Goal: Task Accomplishment & Management: Use online tool/utility

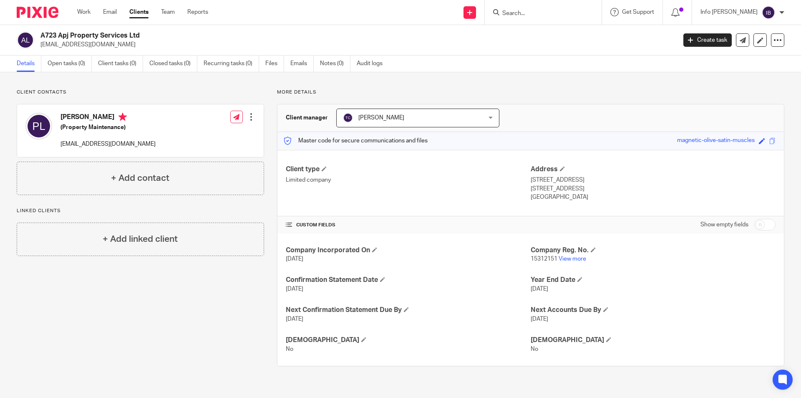
drag, startPoint x: 0, startPoint y: 0, endPoint x: 431, endPoint y: 41, distance: 433.3
click at [431, 41] on p "pardeeplahel@gmail.com" at bounding box center [355, 44] width 630 height 8
click at [476, 16] on link at bounding box center [470, 12] width 13 height 13
click at [540, 14] on input "Search" at bounding box center [538, 14] width 75 height 8
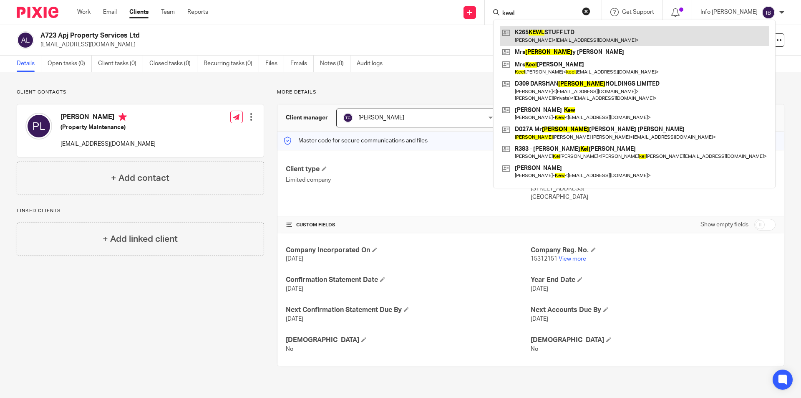
type input "kewl"
click at [579, 37] on link at bounding box center [634, 35] width 269 height 19
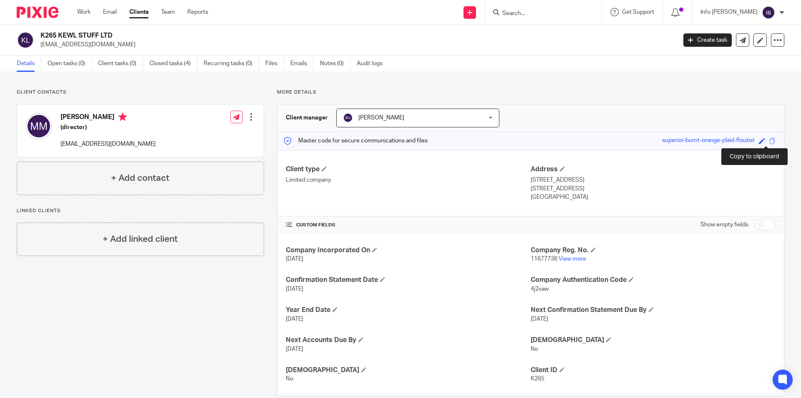
click at [769, 139] on span at bounding box center [772, 141] width 6 height 6
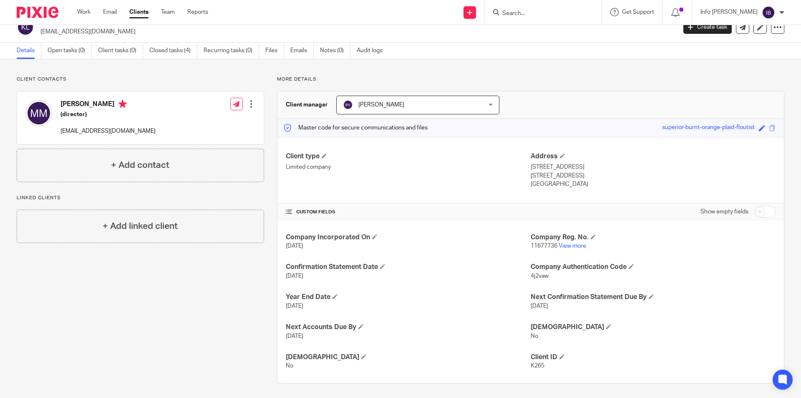
scroll to position [15, 0]
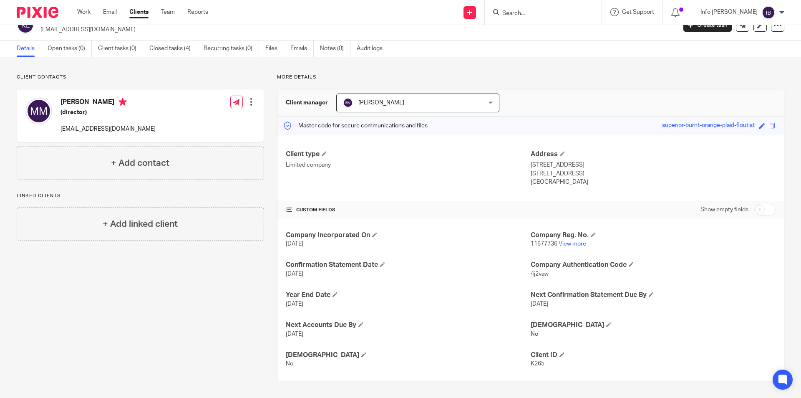
click at [559, 16] on input "Search" at bounding box center [538, 14] width 75 height 8
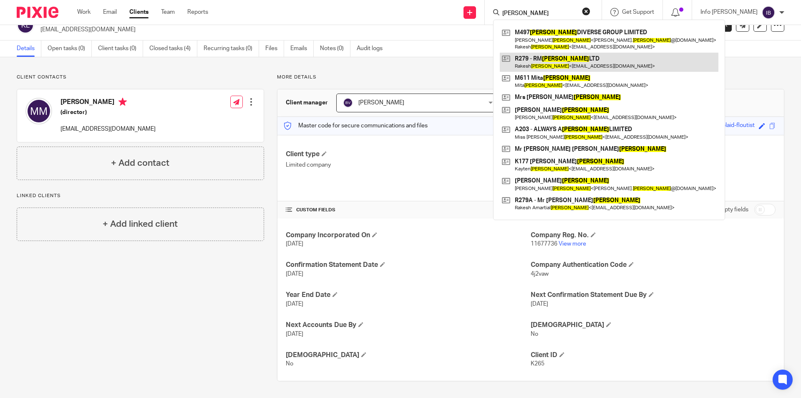
type input "mistry"
click at [568, 61] on link at bounding box center [609, 62] width 219 height 19
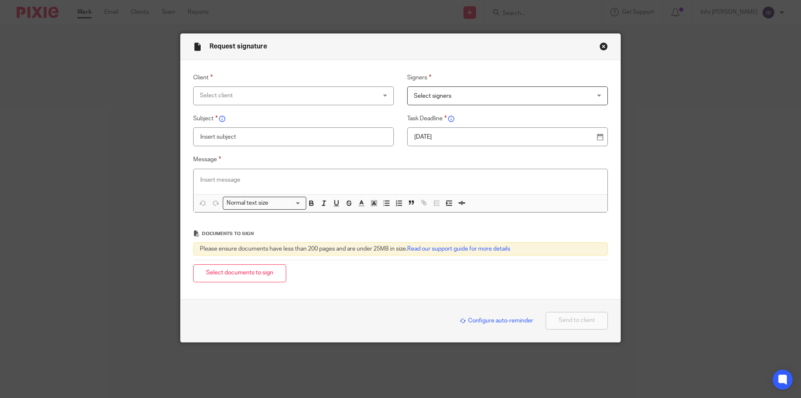
click at [284, 97] on div "Select client" at bounding box center [277, 96] width 155 height 18
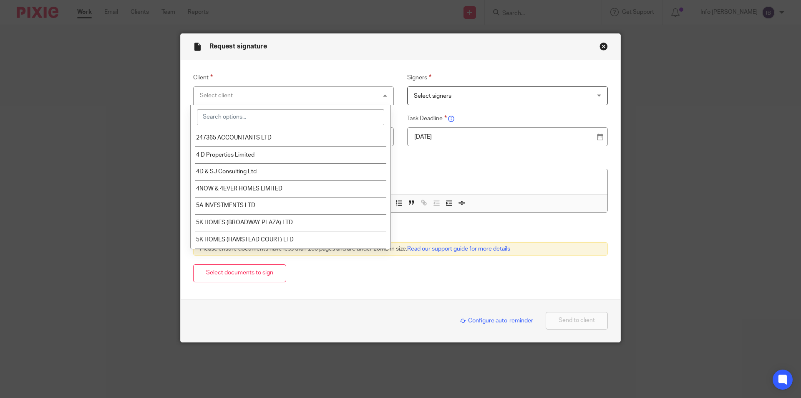
click at [253, 118] on input "search" at bounding box center [290, 117] width 187 height 16
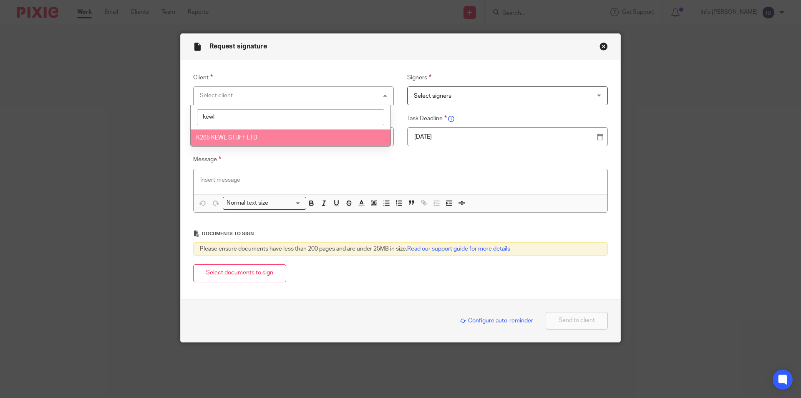
type input "kewl"
click at [232, 144] on li "K265 KEWL STUFF LTD" at bounding box center [291, 137] width 200 height 17
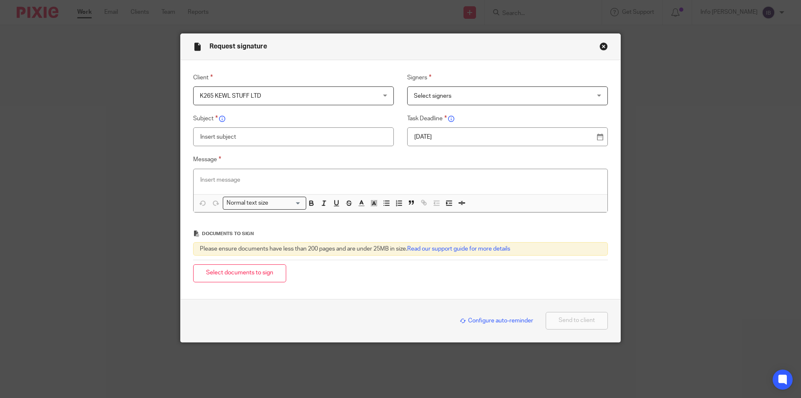
click at [486, 99] on span "Select signers" at bounding box center [491, 96] width 155 height 18
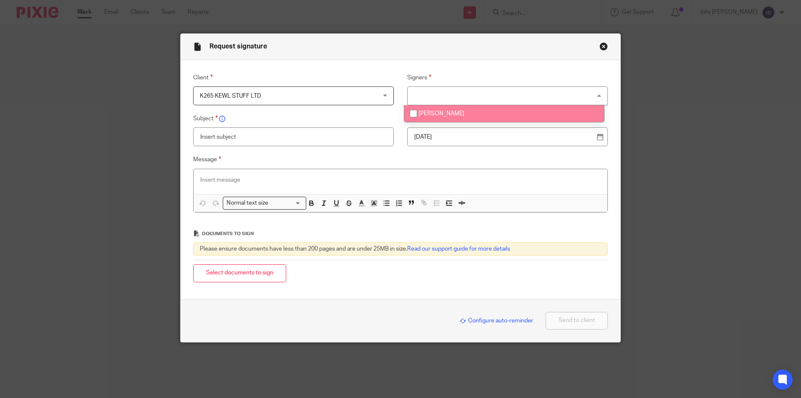
click at [451, 113] on li "Mita Mistry" at bounding box center [504, 113] width 200 height 17
checkbox input "true"
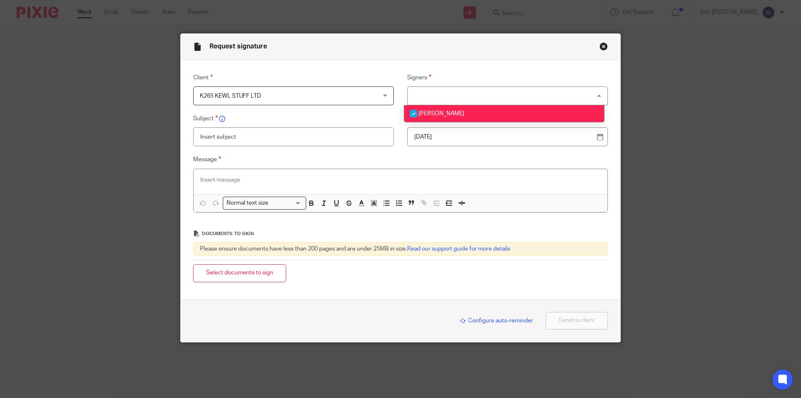
click at [292, 140] on input "text" at bounding box center [293, 136] width 201 height 19
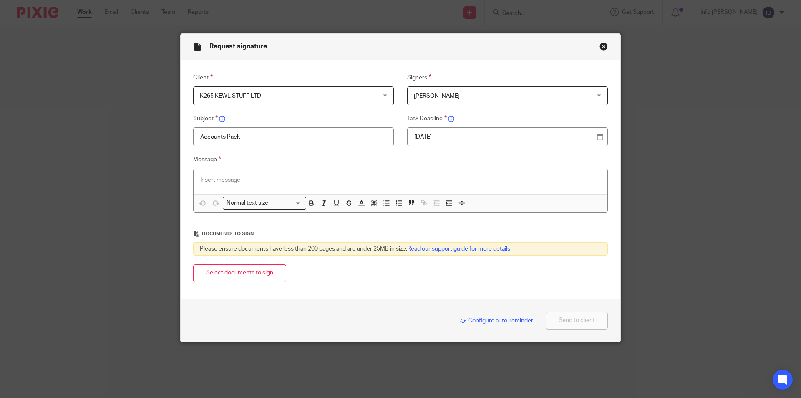
type input "Accounts Pack"
paste div
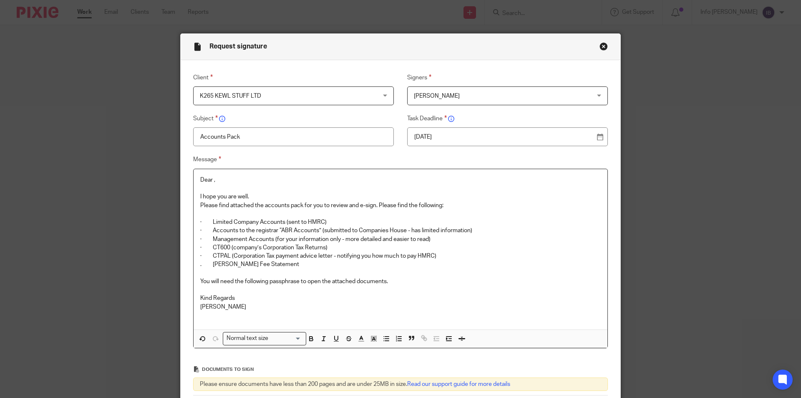
click at [212, 182] on p "Dear ," at bounding box center [400, 180] width 401 height 8
click at [395, 282] on p "You will need the following passphrase to open the attached documents." at bounding box center [400, 281] width 401 height 8
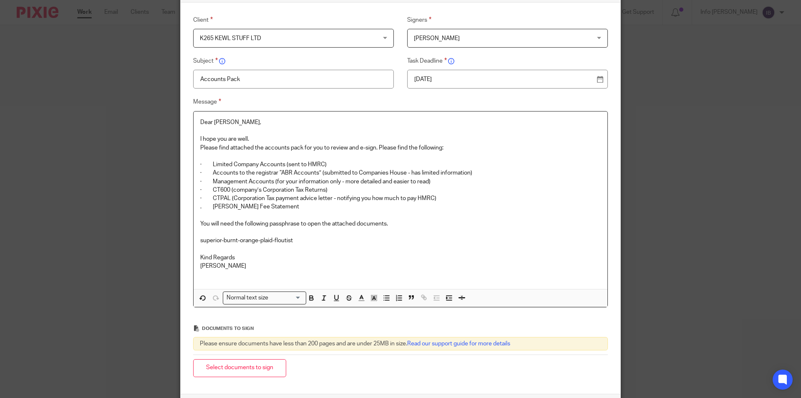
scroll to position [130, 0]
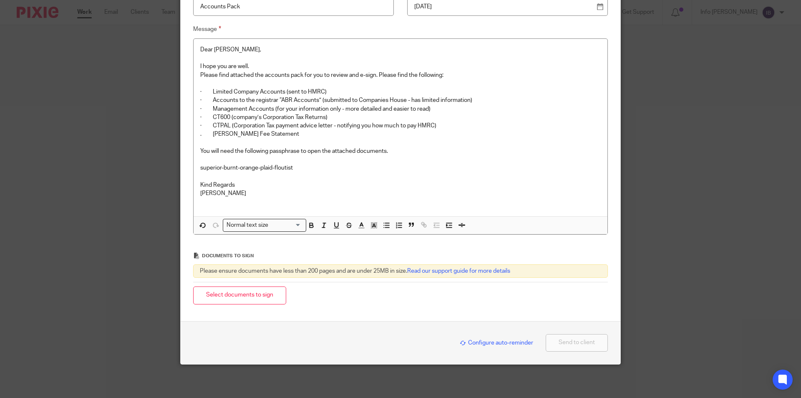
click at [483, 343] on span "Configure auto-reminder" at bounding box center [496, 343] width 73 height 6
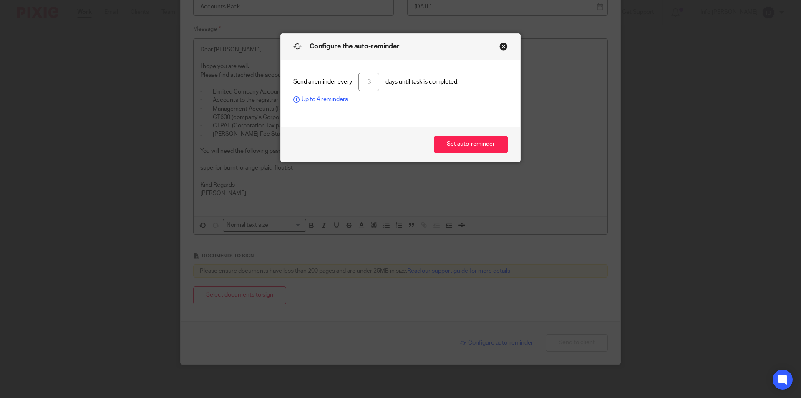
drag, startPoint x: 369, startPoint y: 81, endPoint x: 346, endPoint y: 76, distance: 23.3
click at [346, 76] on div "Send a reminder every 3 days until task is completed. Up to 4 reminders" at bounding box center [400, 88] width 214 height 31
type input "4"
click at [464, 146] on button "Set auto-reminder" at bounding box center [471, 145] width 74 height 18
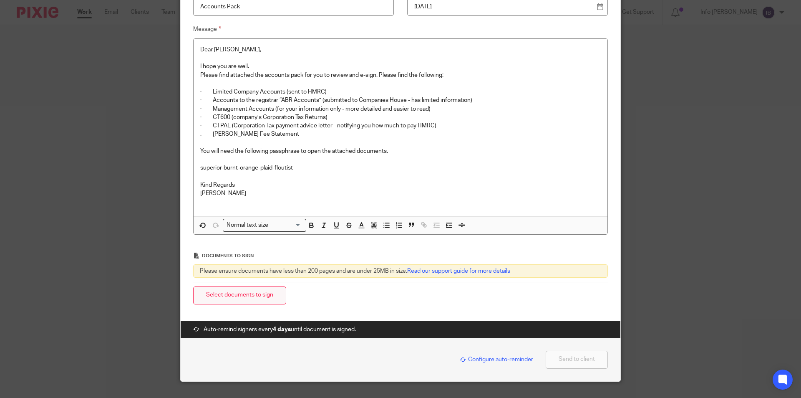
click at [242, 288] on button "Select documents to sign" at bounding box center [239, 295] width 93 height 18
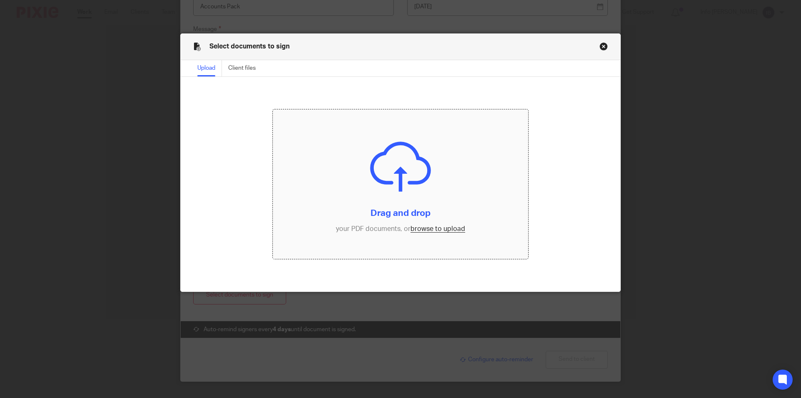
click at [373, 185] on input "file" at bounding box center [401, 183] width 256 height 149
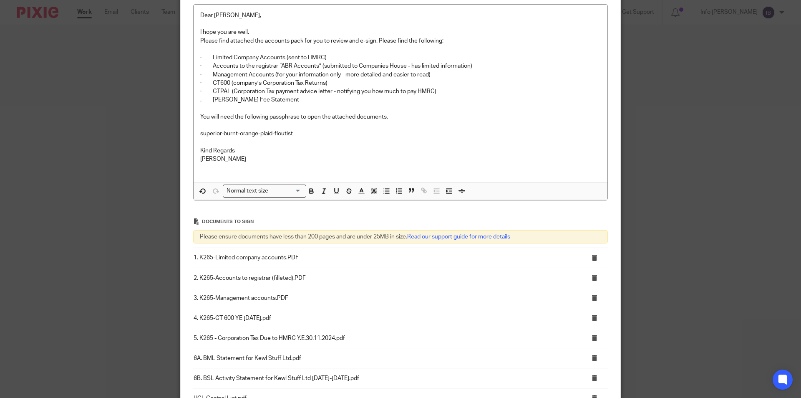
scroll to position [307, 0]
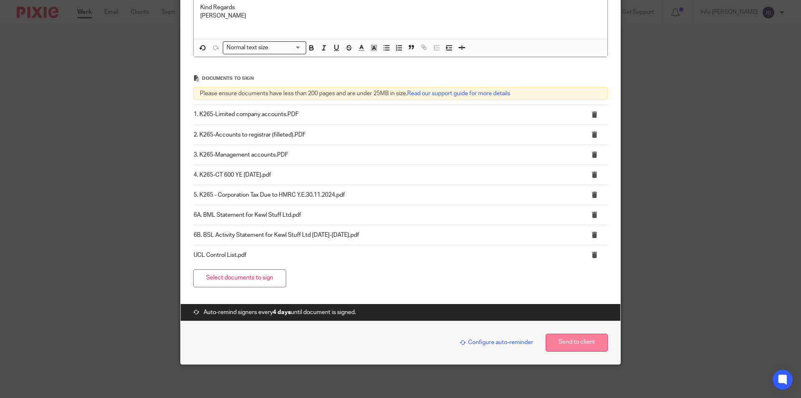
click at [561, 343] on button "Send to client" at bounding box center [577, 342] width 62 height 18
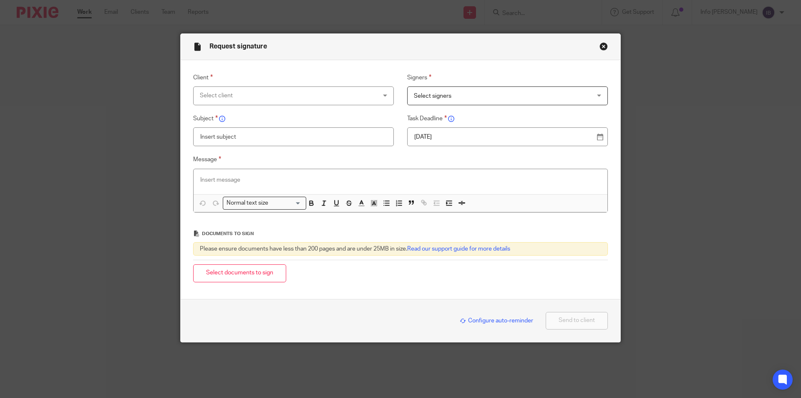
click at [247, 95] on div "Select client" at bounding box center [277, 96] width 155 height 18
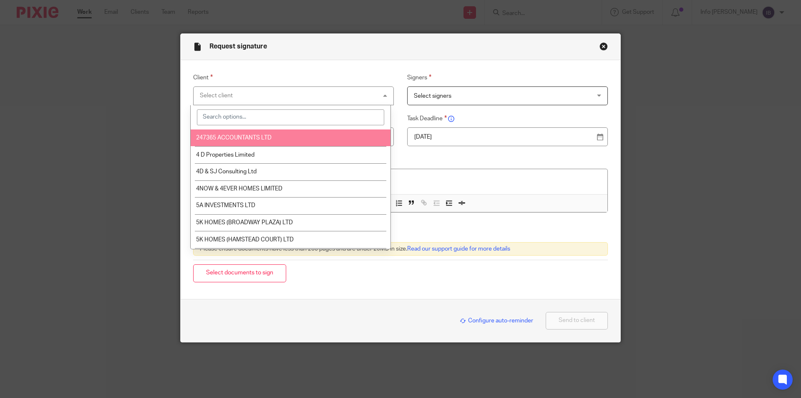
click at [234, 116] on input "search" at bounding box center [290, 117] width 187 height 16
click at [246, 112] on input "search" at bounding box center [290, 117] width 187 height 16
click at [235, 112] on input "search" at bounding box center [290, 117] width 187 height 16
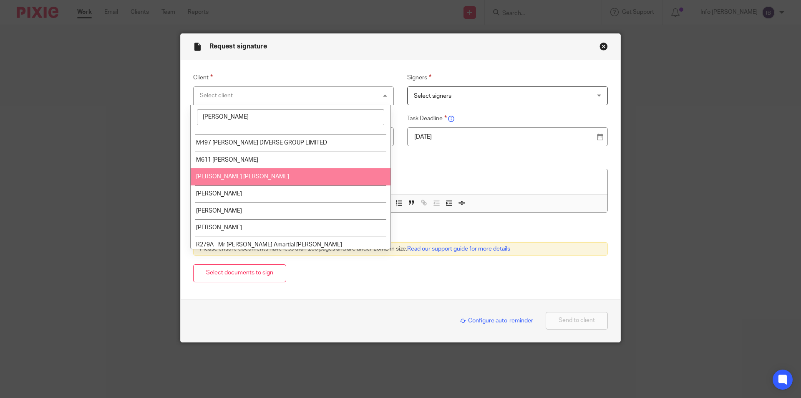
scroll to position [169, 0]
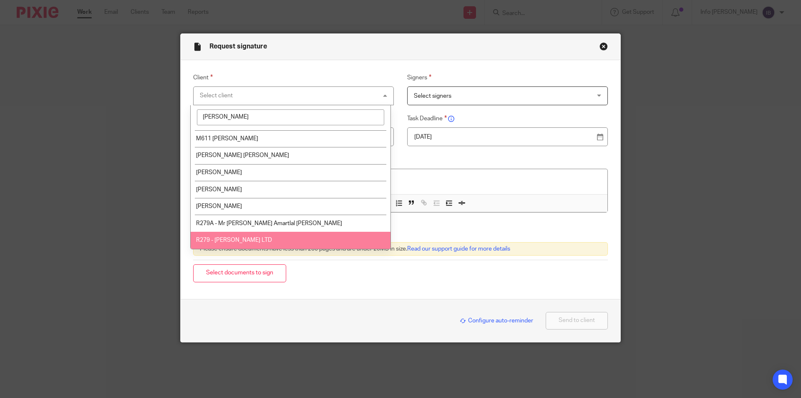
type input "mistry"
click at [245, 236] on li "R279 - RM MISTRY LTD" at bounding box center [291, 240] width 200 height 17
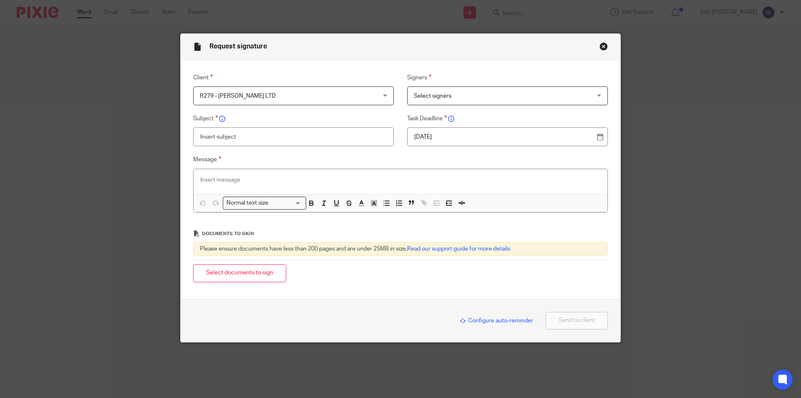
click at [476, 96] on span "Select signers" at bounding box center [491, 96] width 155 height 18
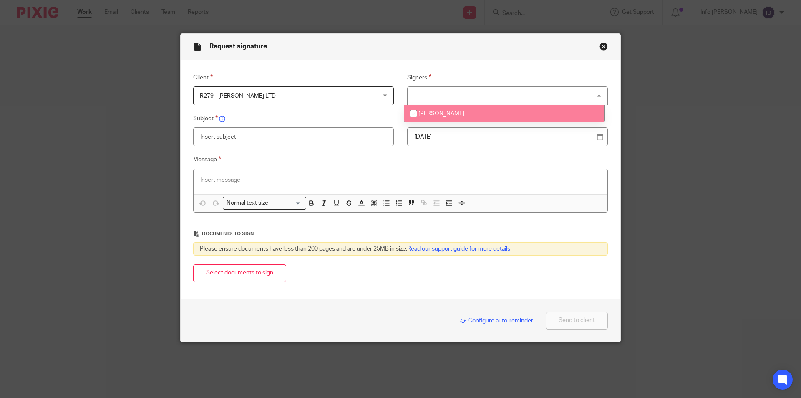
click at [444, 112] on span "Rakesh Mistry" at bounding box center [441, 114] width 46 height 6
checkbox input "true"
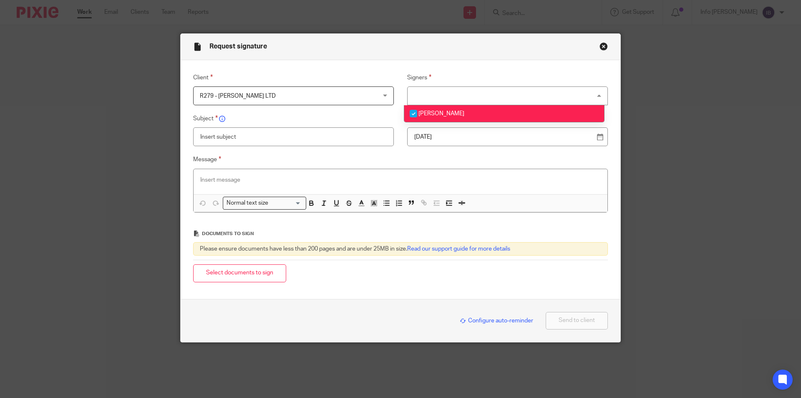
click at [307, 126] on div "Subject" at bounding box center [287, 129] width 214 height 33
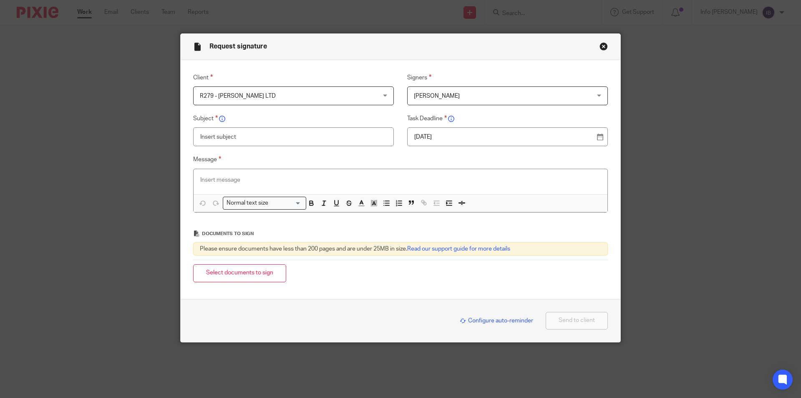
click at [303, 134] on input "text" at bounding box center [293, 136] width 201 height 19
type input "Accounts Pack"
drag, startPoint x: 298, startPoint y: 178, endPoint x: 145, endPoint y: 177, distance: 153.1
click at [145, 177] on div "Request signature Client R279 - RM MISTRY LTD R279 - RM MISTRY LTD 247365 ACCOU…" at bounding box center [400, 199] width 801 height 398
paste div
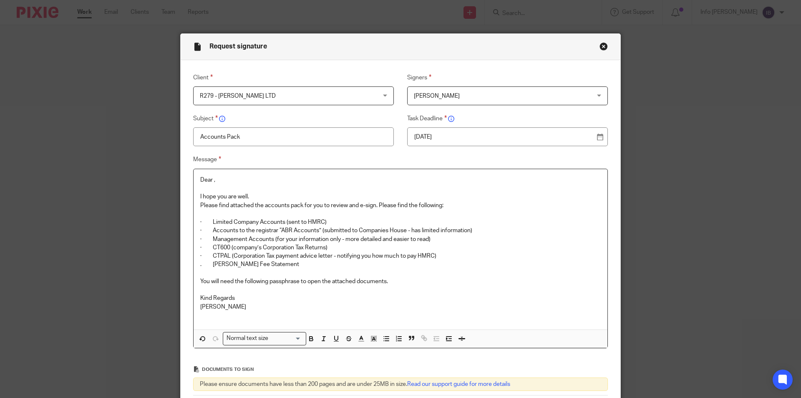
click at [210, 180] on p "Dear ," at bounding box center [400, 180] width 401 height 8
click at [397, 282] on p "You will need the following passphrase to open the attached documents." at bounding box center [400, 281] width 401 height 8
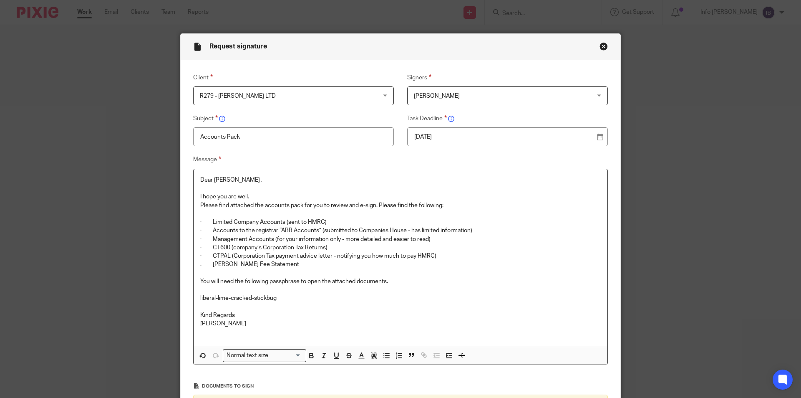
scroll to position [130, 0]
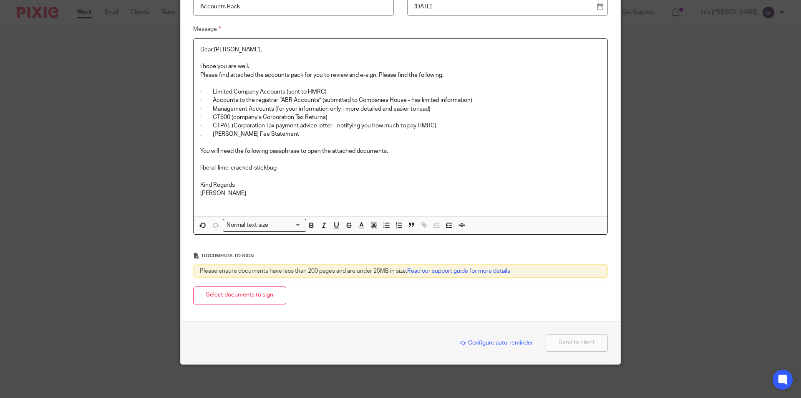
click at [491, 341] on span "Configure auto-reminder" at bounding box center [496, 343] width 73 height 6
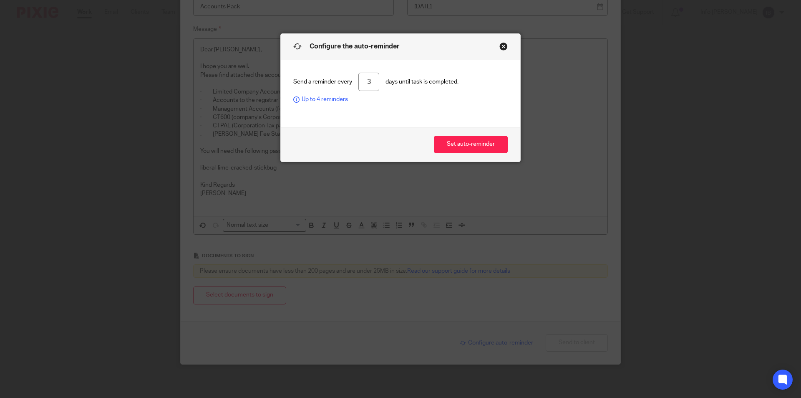
drag, startPoint x: 371, startPoint y: 79, endPoint x: 345, endPoint y: 79, distance: 26.7
click at [345, 79] on div "Send a reminder every 3 days until task is completed. Up to 4 reminders" at bounding box center [400, 88] width 214 height 31
type input "4"
click at [456, 141] on button "Set auto-reminder" at bounding box center [471, 145] width 74 height 18
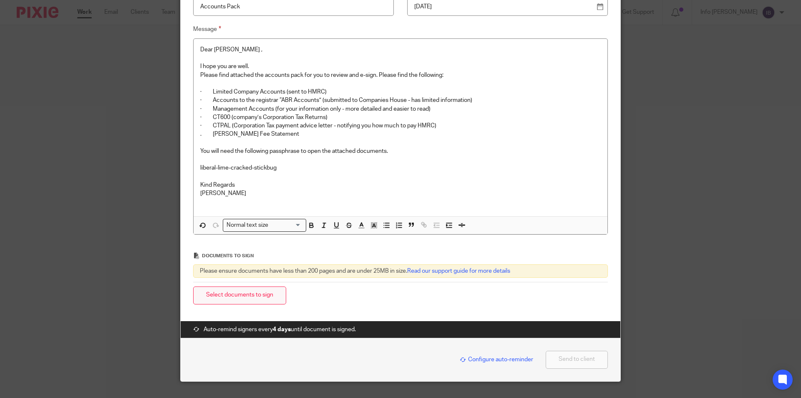
click at [229, 297] on button "Select documents to sign" at bounding box center [239, 295] width 93 height 18
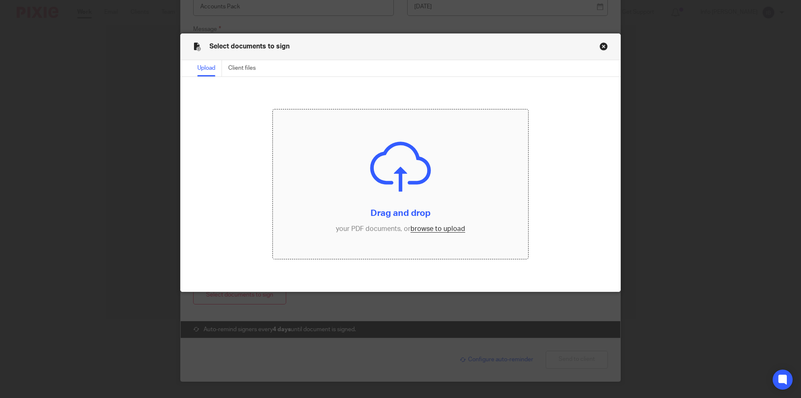
click at [417, 196] on input "file" at bounding box center [401, 183] width 256 height 149
click at [392, 178] on input "file" at bounding box center [401, 183] width 256 height 149
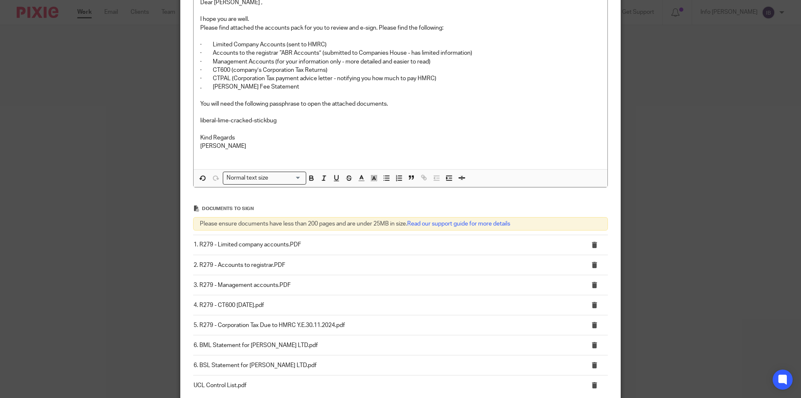
scroll to position [99, 0]
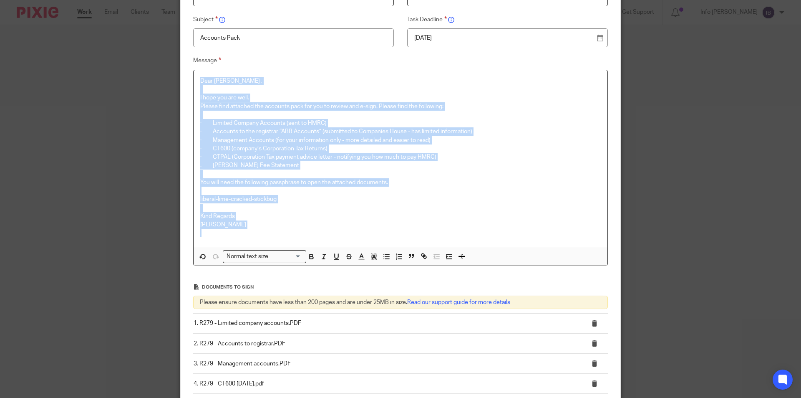
drag, startPoint x: 212, startPoint y: 222, endPoint x: 189, endPoint y: 78, distance: 146.2
click at [189, 78] on div "Message Dear Rakesh , I hope you are well. Please find attached the accounts pa…" at bounding box center [394, 160] width 428 height 210
click at [286, 90] on p at bounding box center [400, 89] width 401 height 8
click at [259, 101] on p "I hope you are well." at bounding box center [400, 97] width 401 height 8
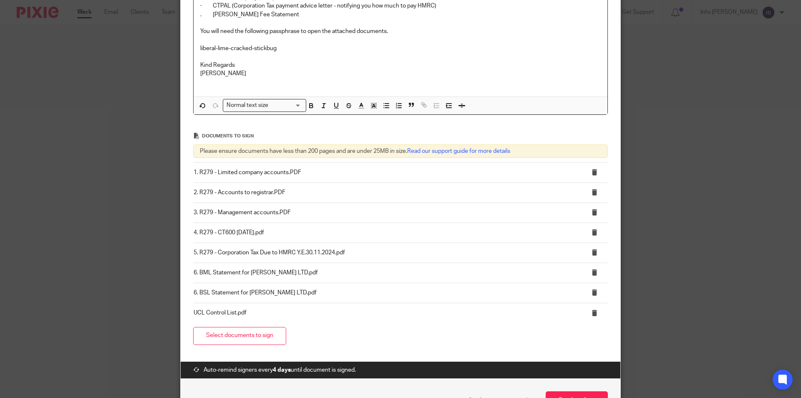
scroll to position [316, 0]
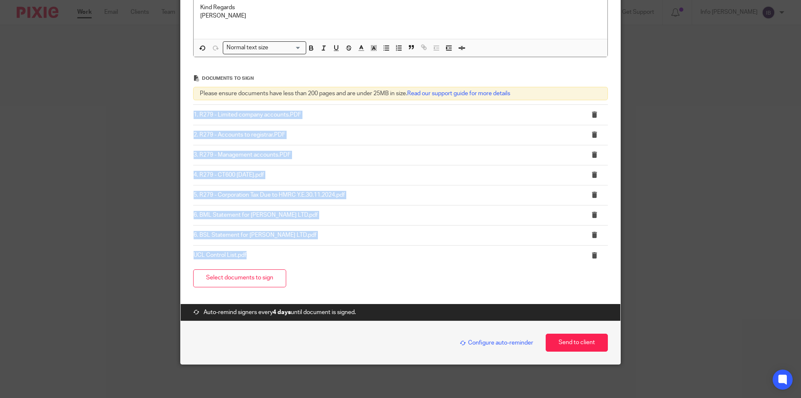
drag, startPoint x: 244, startPoint y: 248, endPoint x: 191, endPoint y: 111, distance: 147.7
click at [193, 111] on tbody "1. R279 - Limited company accounts.PDF 2. R279 - Accounts to registrar.PDF 3. R…" at bounding box center [400, 185] width 415 height 160
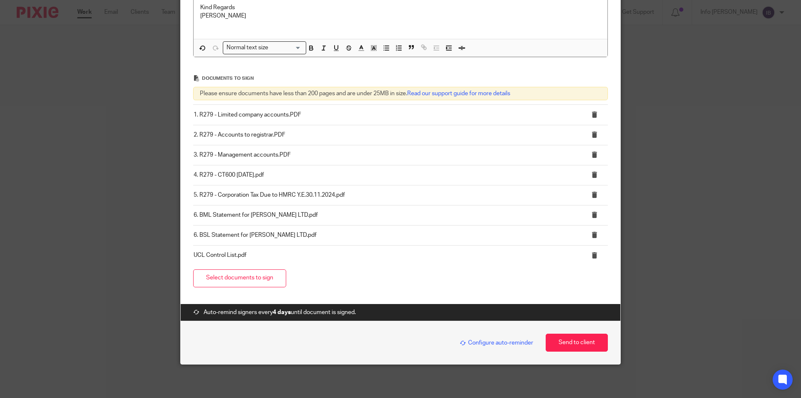
drag, startPoint x: 277, startPoint y: 336, endPoint x: 303, endPoint y: 339, distance: 25.6
click at [278, 336] on div "Configure auto-reminder Send to client" at bounding box center [400, 342] width 415 height 18
click at [585, 346] on button "Send to client" at bounding box center [577, 342] width 62 height 18
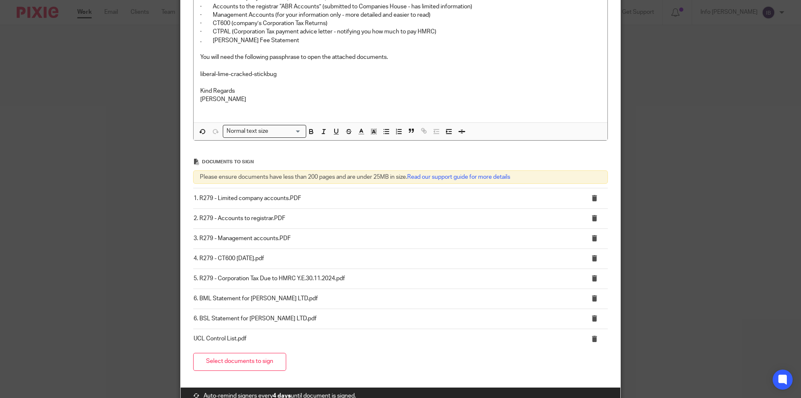
scroll to position [65, 0]
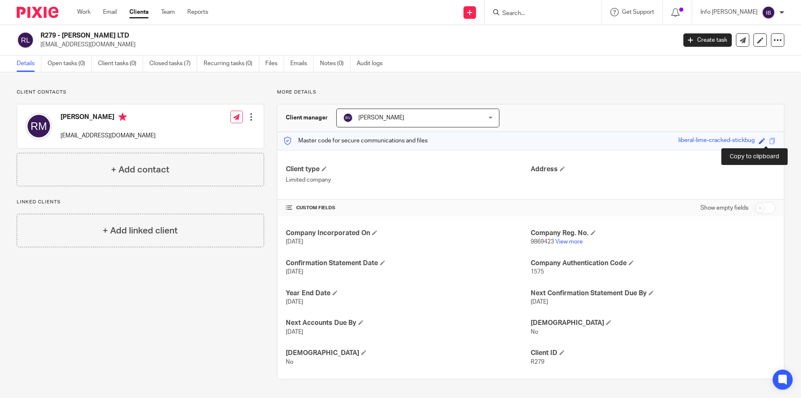
click at [769, 141] on span at bounding box center [772, 141] width 6 height 6
click at [554, 15] on input "Search" at bounding box center [538, 14] width 75 height 8
click at [179, 65] on link "Closed tasks (7)" at bounding box center [173, 63] width 48 height 16
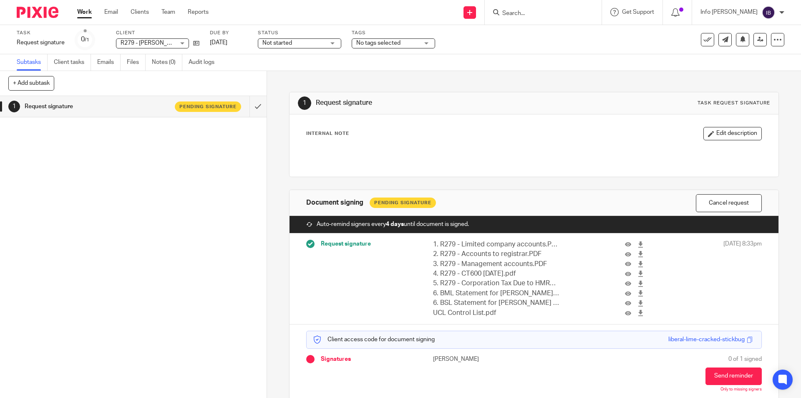
click at [523, 17] on input "Search" at bounding box center [538, 14] width 75 height 8
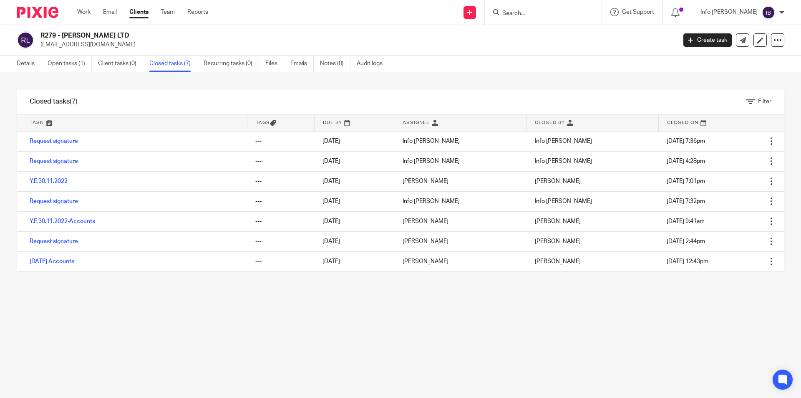
click at [529, 15] on input "Search" at bounding box center [538, 14] width 75 height 8
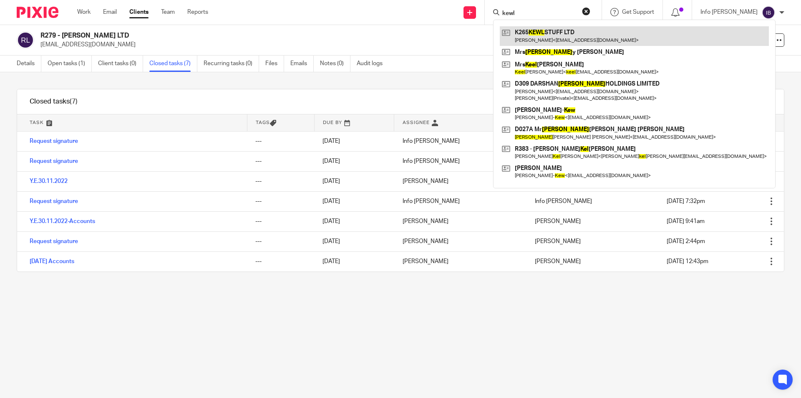
type input "kewl"
click at [582, 34] on link at bounding box center [634, 35] width 269 height 19
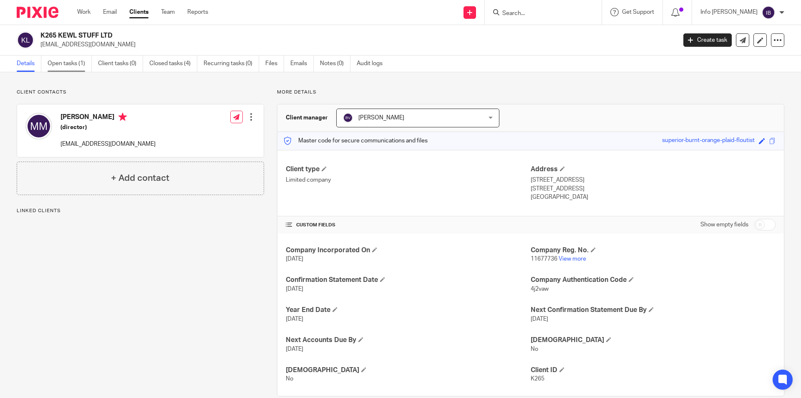
click at [72, 64] on link "Open tasks (1)" at bounding box center [70, 63] width 44 height 16
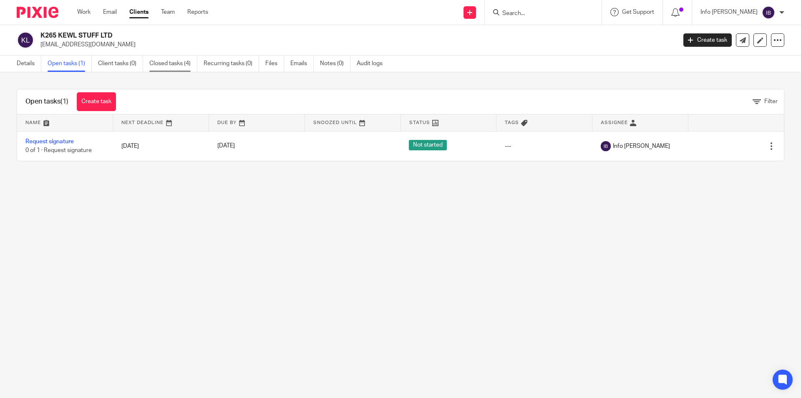
click at [180, 66] on link "Closed tasks (4)" at bounding box center [173, 63] width 48 height 16
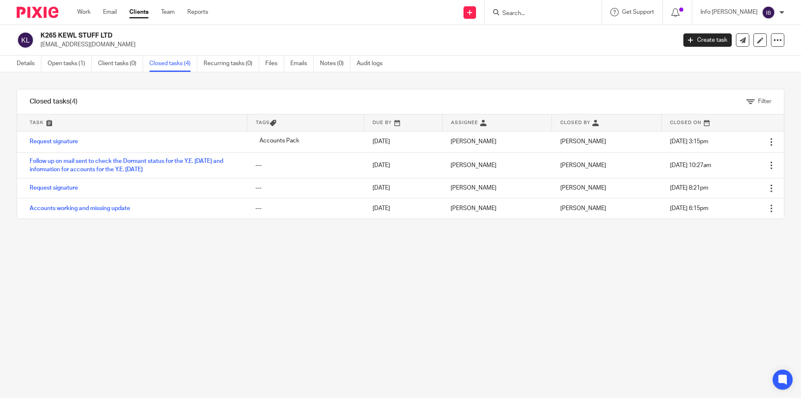
click at [66, 63] on link "Open tasks (1)" at bounding box center [70, 63] width 44 height 16
